Goal: Task Accomplishment & Management: Manage account settings

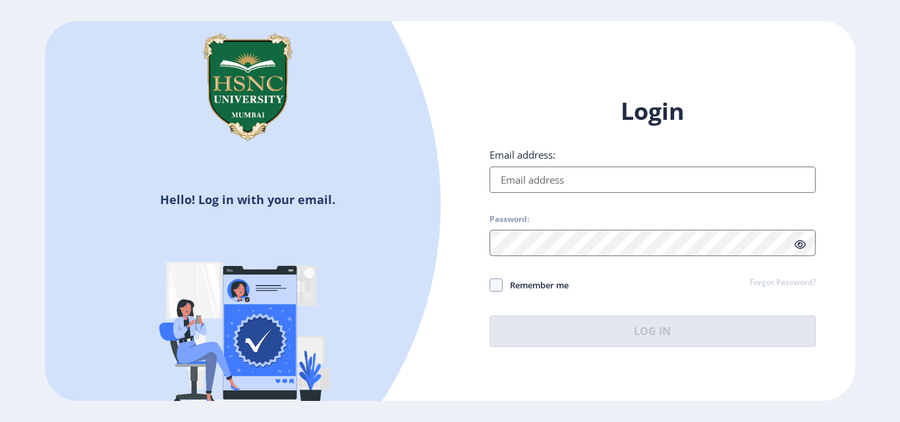
click at [590, 179] on input "Email address:" at bounding box center [653, 180] width 326 height 26
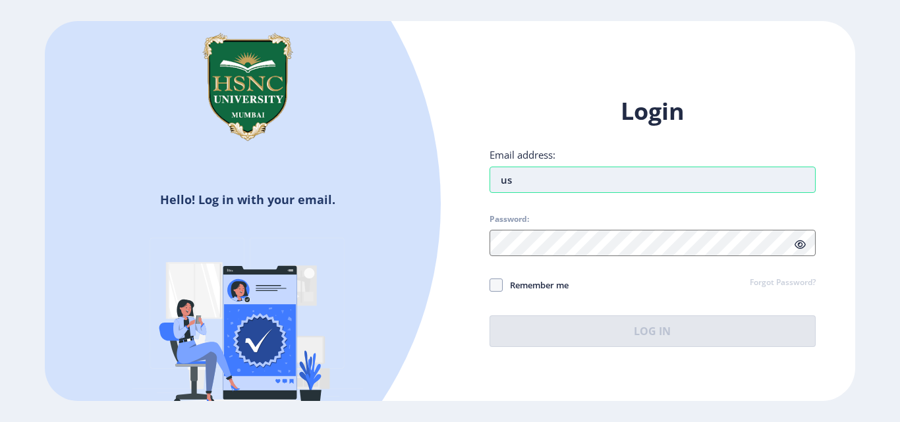
type input "u"
type input "dhruvbolt42.03@gmail.com"
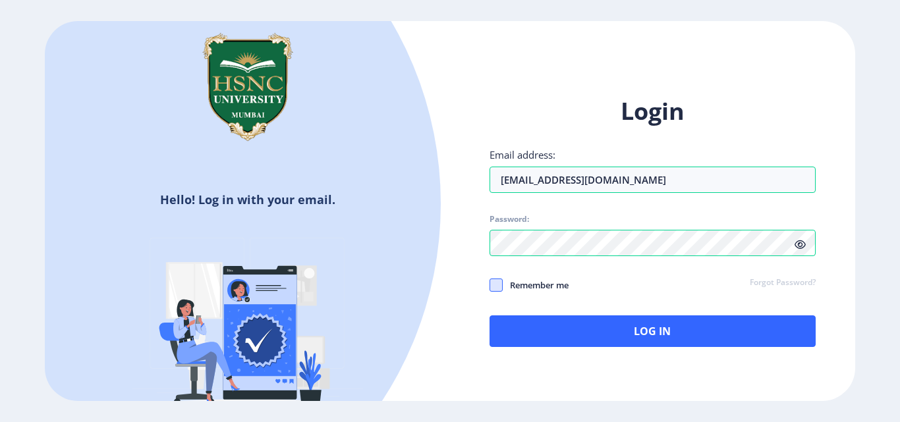
click at [499, 289] on span at bounding box center [496, 285] width 13 height 13
click at [490, 286] on input "Remember me" at bounding box center [490, 285] width 1 height 1
checkbox input "true"
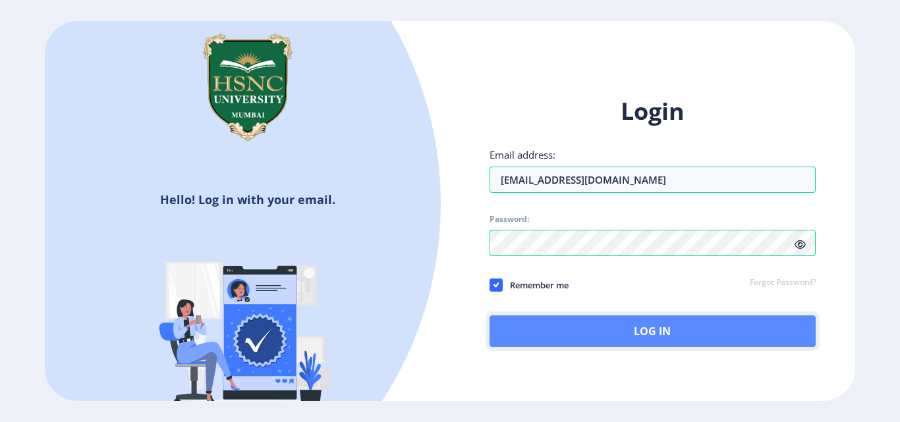
click at [518, 336] on button "Log In" at bounding box center [653, 332] width 326 height 32
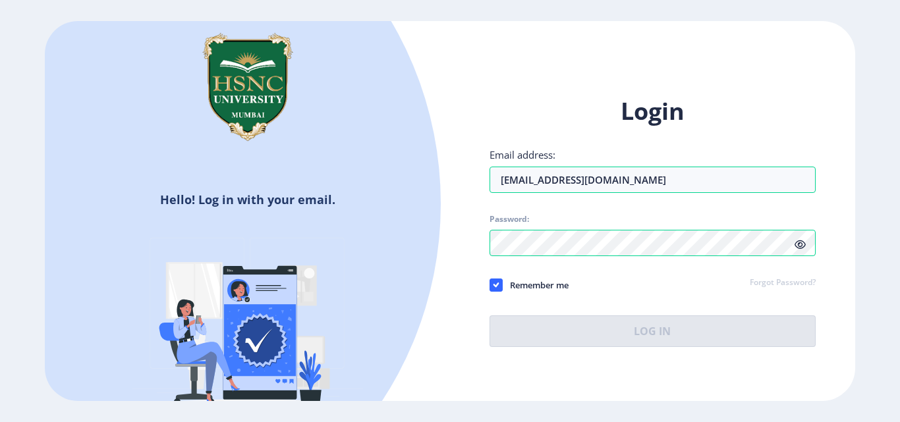
click at [800, 246] on icon at bounding box center [800, 245] width 11 height 10
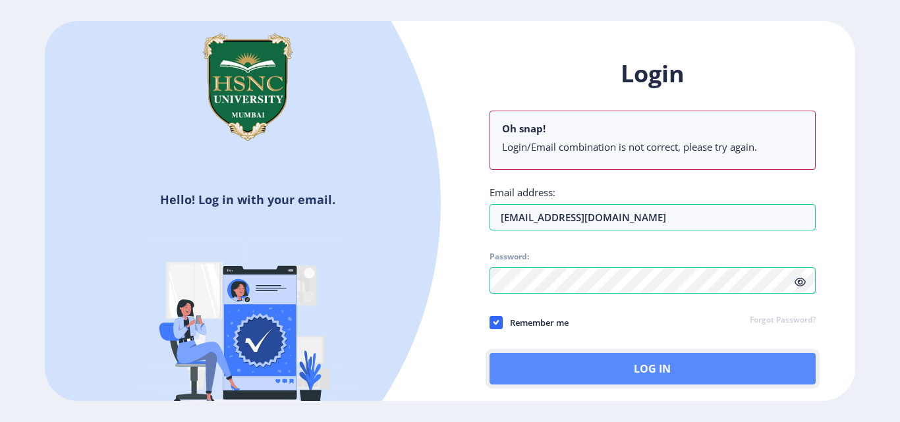
click at [619, 378] on button "Log In" at bounding box center [653, 369] width 326 height 32
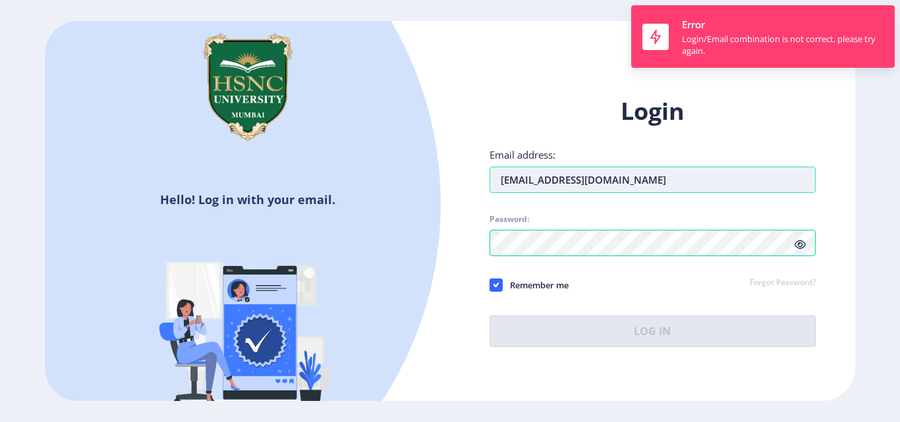
click at [677, 177] on input "dhruvbolt42.03@gmail.com" at bounding box center [653, 180] width 326 height 26
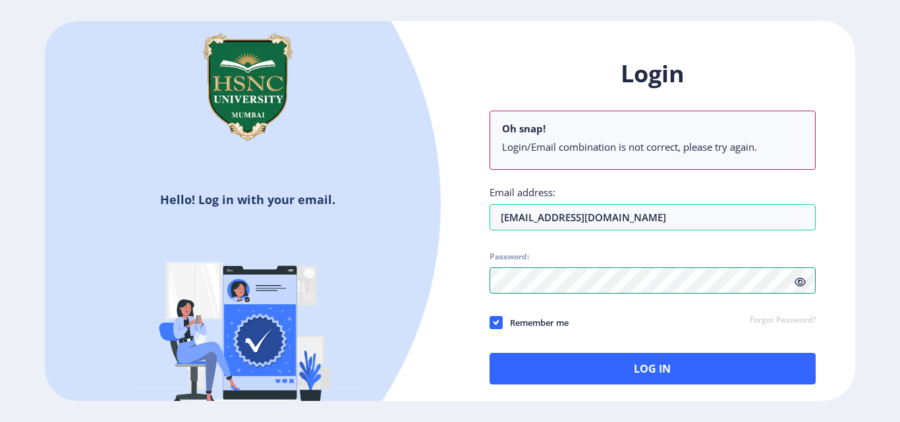
click at [743, 242] on div "Login Oh snap! Login/Email combination is not correct, please try again. Email …" at bounding box center [653, 221] width 326 height 327
